Goal: Task Accomplishment & Management: Use online tool/utility

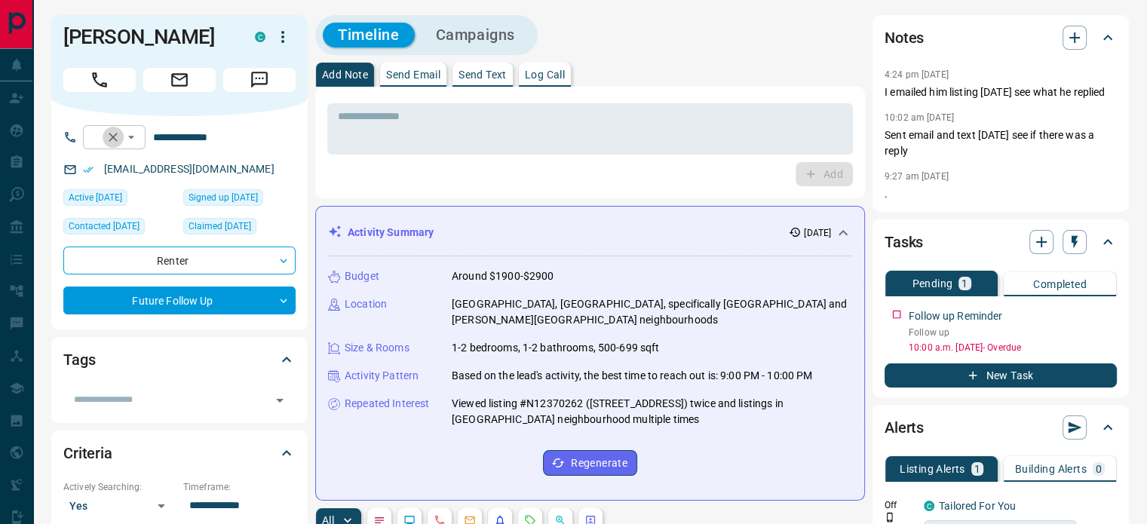
drag, startPoint x: 0, startPoint y: 0, endPoint x: 133, endPoint y: 141, distance: 194.1
click at [121, 141] on icon "Clear" at bounding box center [113, 137] width 15 height 15
click at [541, 73] on p "Log Call" at bounding box center [545, 74] width 40 height 11
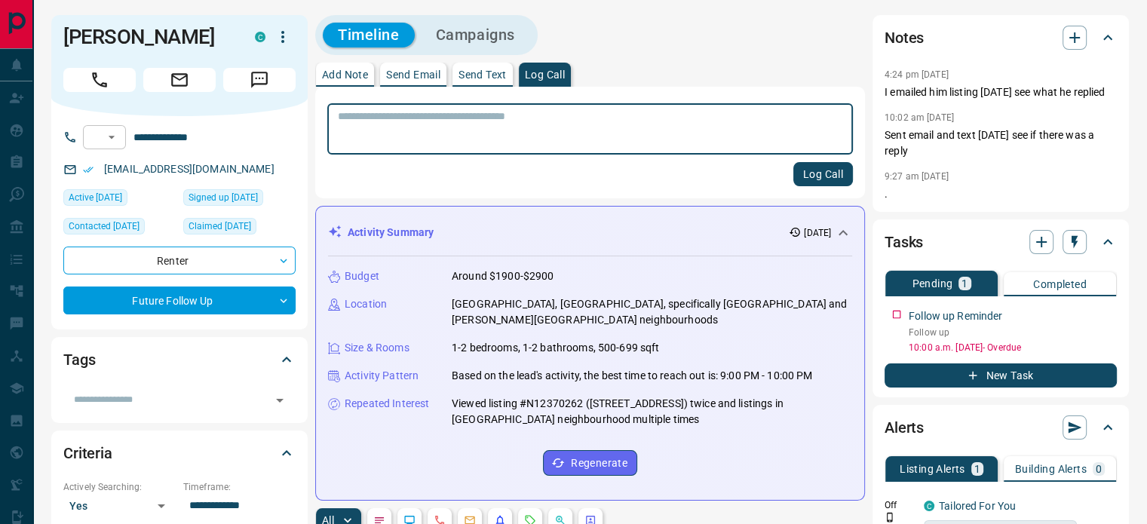
click at [507, 122] on textarea at bounding box center [590, 129] width 504 height 38
type textarea "**********"
click at [811, 173] on button "Log Call" at bounding box center [823, 174] width 60 height 24
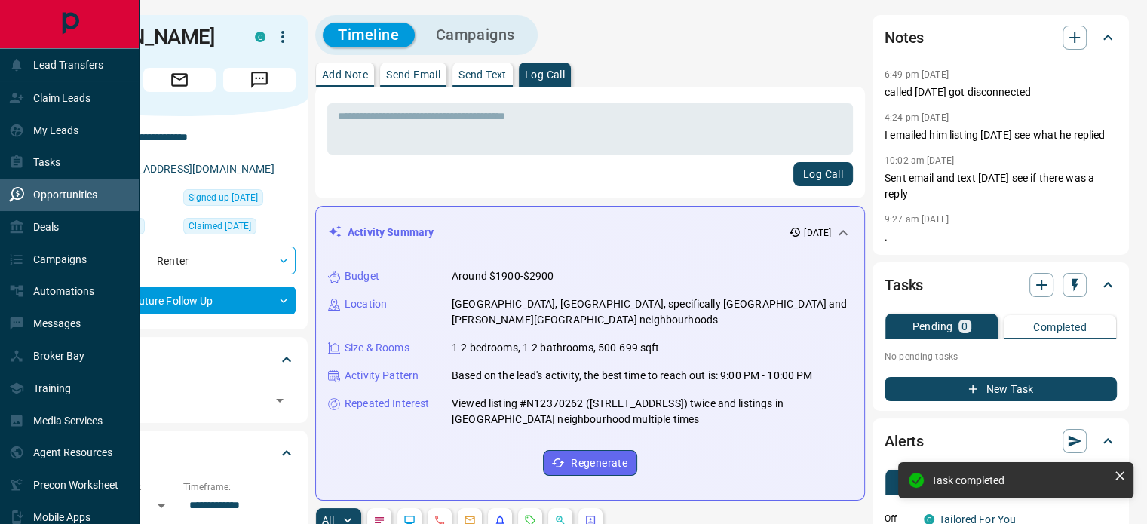
click at [83, 195] on p "Opportunities" at bounding box center [65, 195] width 64 height 12
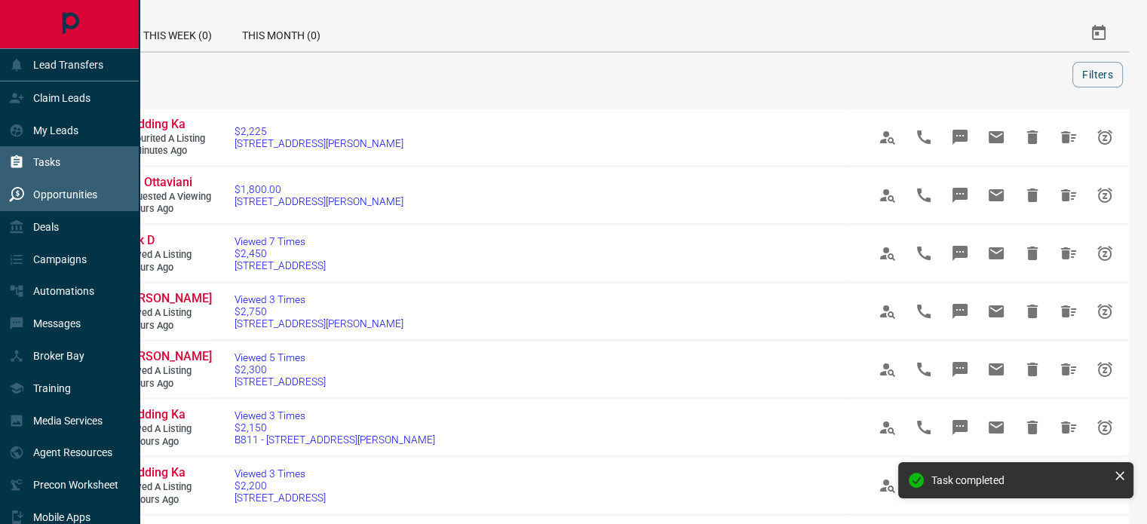
click at [66, 161] on div "Tasks" at bounding box center [69, 162] width 139 height 32
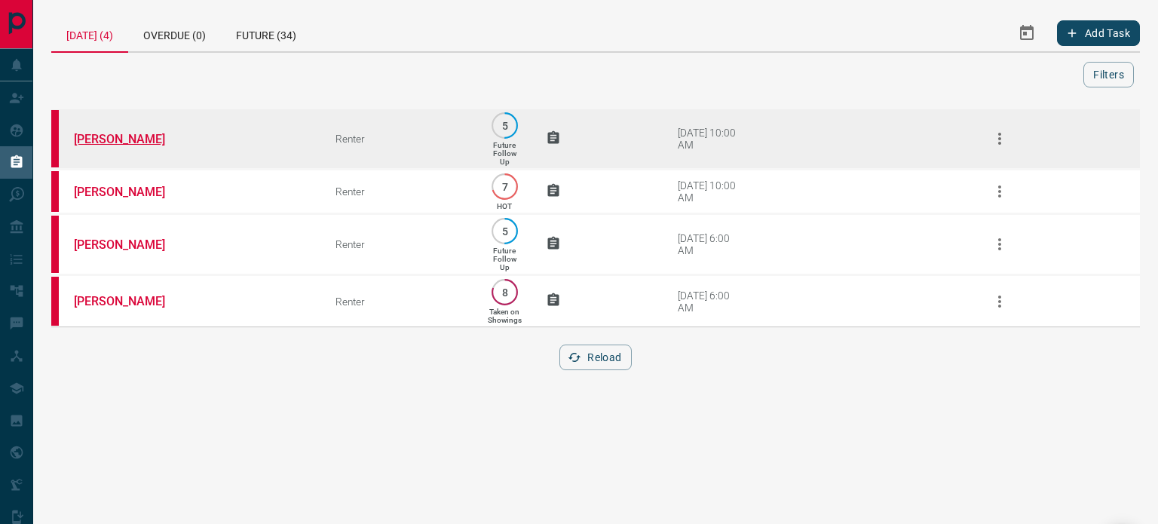
click at [145, 141] on link "[PERSON_NAME]" at bounding box center [130, 139] width 113 height 14
click at [997, 135] on icon "button" at bounding box center [1000, 139] width 18 height 18
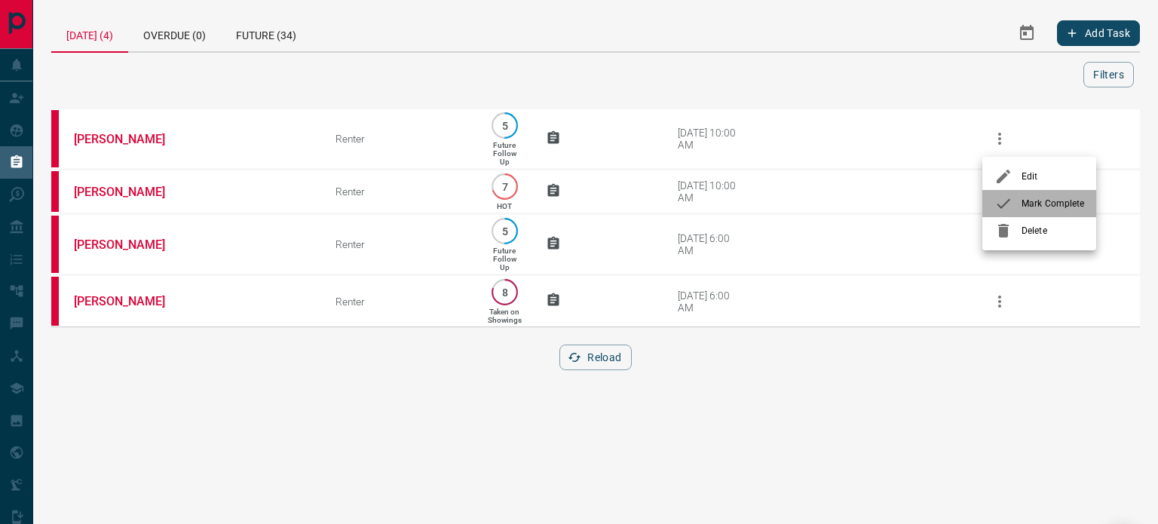
click at [1019, 209] on div at bounding box center [1008, 204] width 27 height 18
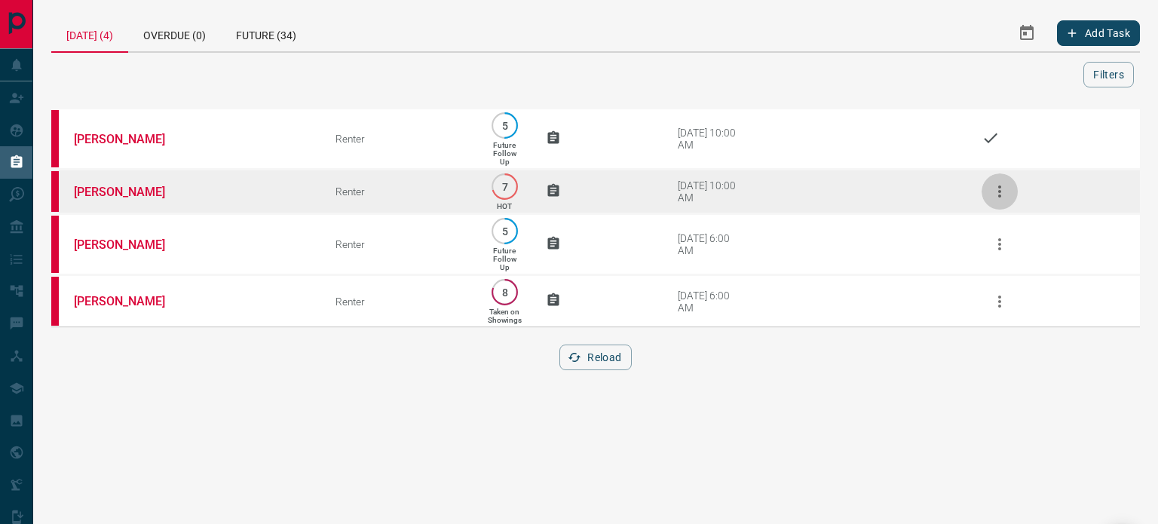
click at [1004, 191] on icon "button" at bounding box center [1000, 191] width 18 height 18
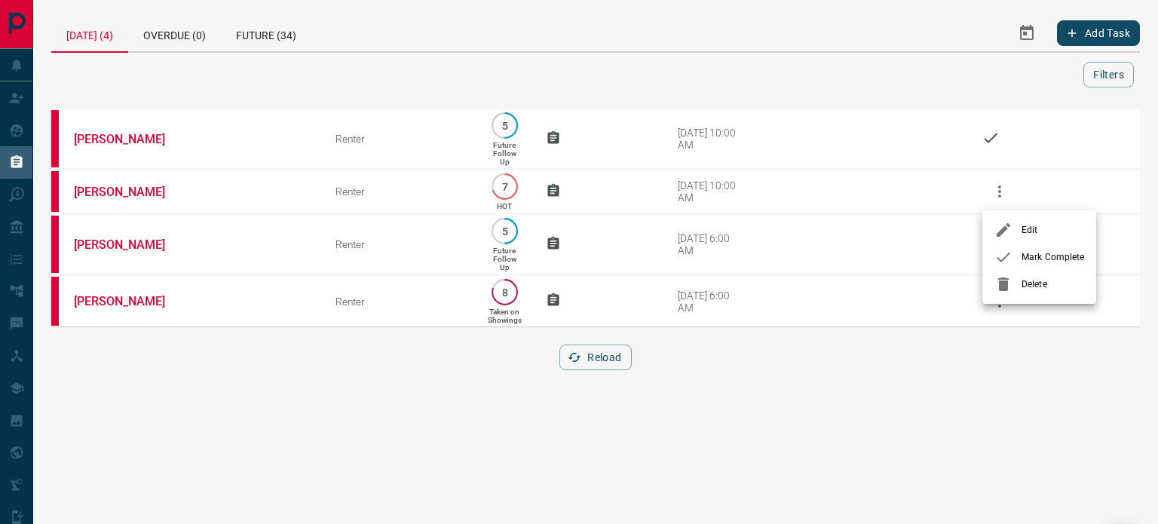
click at [1018, 256] on div at bounding box center [1008, 257] width 27 height 18
